Goal: Use online tool/utility: Use online tool/utility

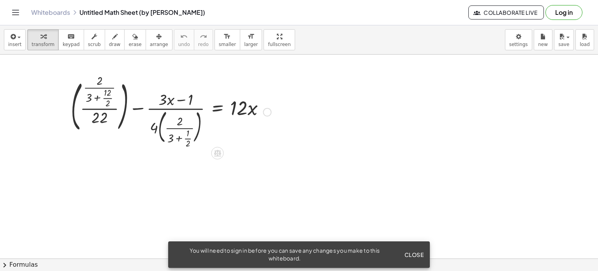
scroll to position [22, 0]
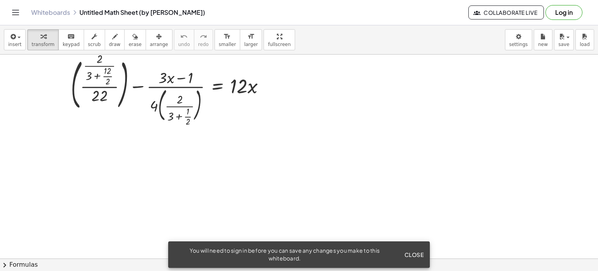
click at [357, 92] on div at bounding box center [299, 262] width 598 height 459
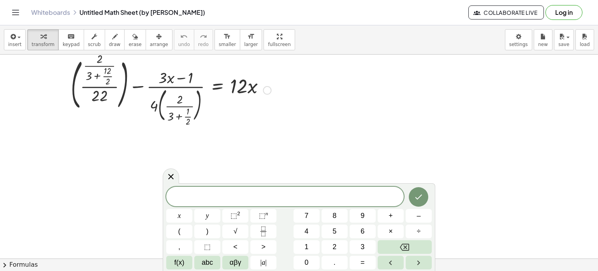
click at [270, 91] on div at bounding box center [267, 90] width 9 height 9
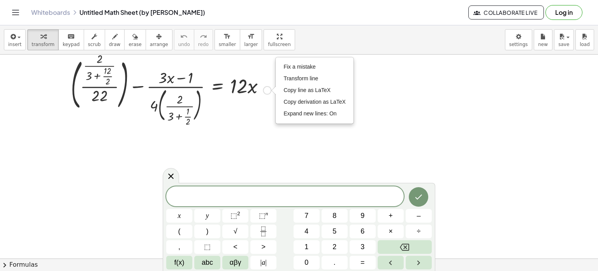
drag, startPoint x: 270, startPoint y: 91, endPoint x: 262, endPoint y: 90, distance: 8.3
click at [262, 90] on div at bounding box center [171, 89] width 208 height 69
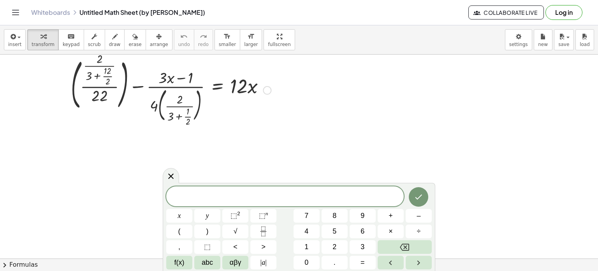
click at [268, 90] on div "Fix a mistake Transform line Copy line as LaTeX Copy derivation as LaTeX Expand…" at bounding box center [267, 90] width 9 height 9
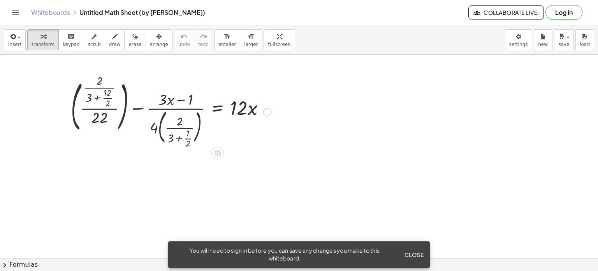
click at [265, 110] on div at bounding box center [267, 112] width 9 height 9
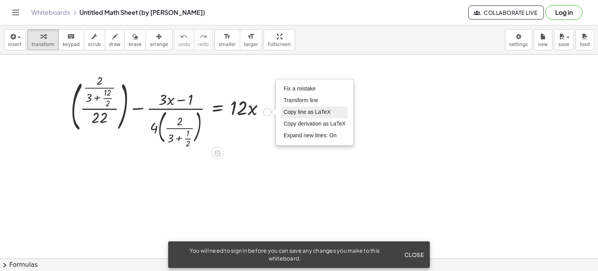
click at [290, 113] on span "Copy line as LaTeX" at bounding box center [306, 112] width 47 height 6
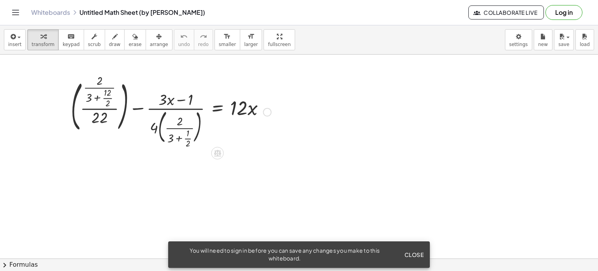
click at [157, 131] on div at bounding box center [171, 111] width 208 height 69
click at [157, 128] on div at bounding box center [171, 111] width 208 height 69
click at [158, 128] on div at bounding box center [171, 111] width 208 height 69
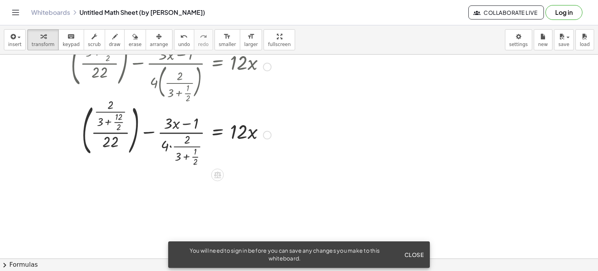
scroll to position [46, 0]
click at [169, 141] on div at bounding box center [171, 132] width 208 height 67
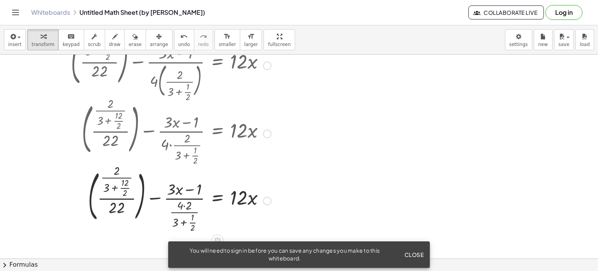
click at [183, 208] on div at bounding box center [171, 199] width 208 height 67
click at [185, 206] on div at bounding box center [171, 199] width 208 height 67
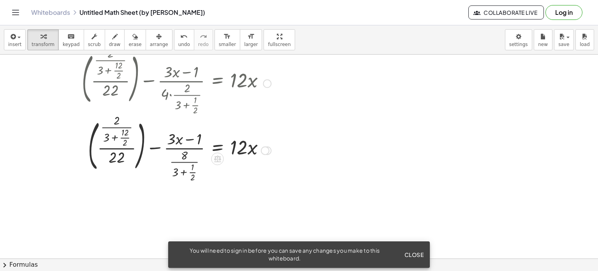
scroll to position [96, 0]
click at [182, 141] on div at bounding box center [171, 149] width 208 height 67
click at [112, 142] on div at bounding box center [171, 149] width 208 height 67
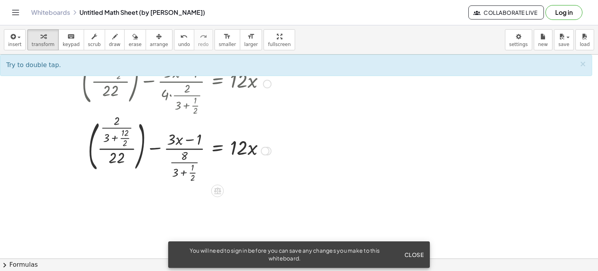
click at [183, 170] on div at bounding box center [171, 149] width 208 height 67
click at [181, 154] on div at bounding box center [171, 149] width 208 height 67
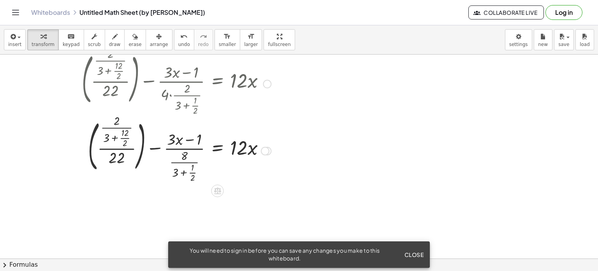
click at [185, 138] on div at bounding box center [171, 149] width 208 height 67
click at [187, 104] on div at bounding box center [168, 82] width 214 height 67
click at [265, 84] on div at bounding box center [267, 83] width 9 height 9
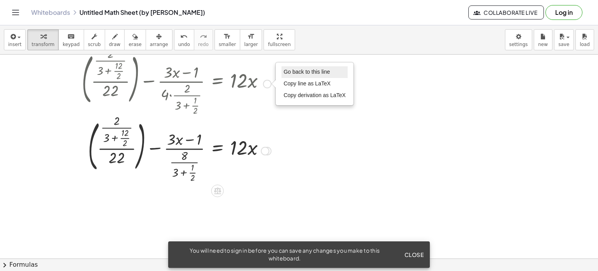
click at [304, 72] on span "Go back to this line" at bounding box center [306, 72] width 46 height 6
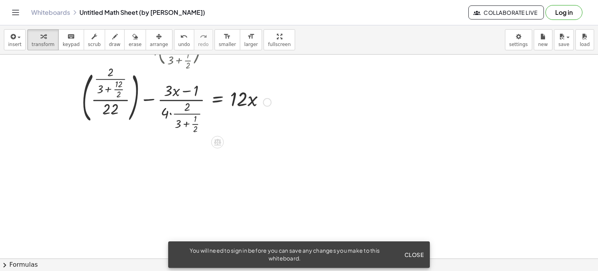
scroll to position [77, 0]
click at [183, 116] on div at bounding box center [171, 102] width 208 height 67
drag, startPoint x: 183, startPoint y: 116, endPoint x: 285, endPoint y: 101, distance: 103.0
click at [184, 113] on div at bounding box center [171, 102] width 208 height 67
click at [186, 126] on div at bounding box center [171, 102] width 208 height 67
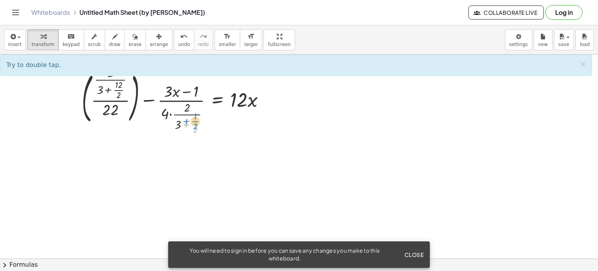
click at [186, 123] on div at bounding box center [171, 102] width 208 height 67
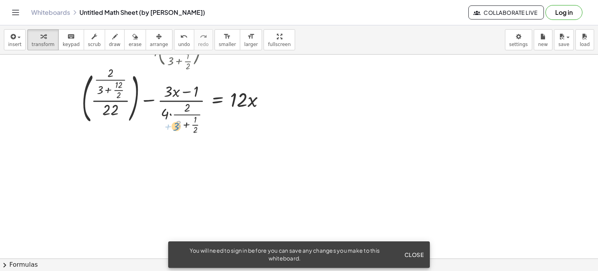
click at [175, 126] on div at bounding box center [171, 102] width 208 height 67
